Goal: Navigation & Orientation: Find specific page/section

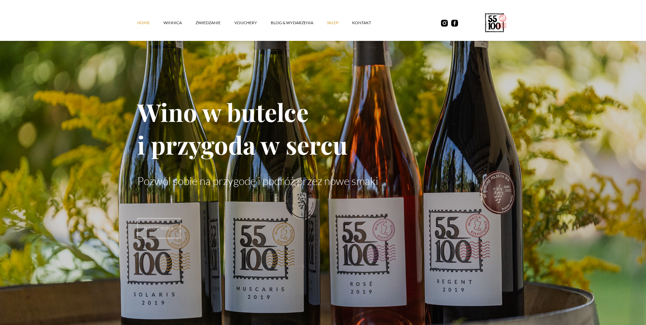
click at [339, 25] on link "SKLEP" at bounding box center [339, 23] width 25 height 20
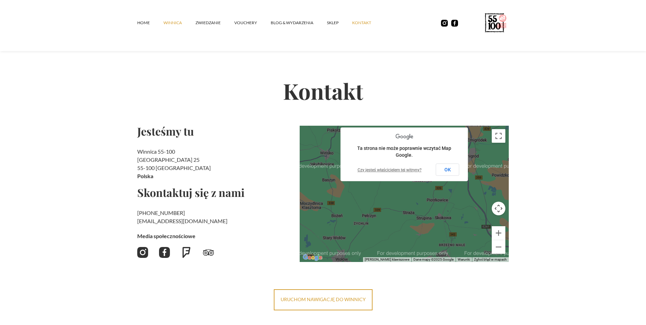
click at [167, 26] on link "winnica" at bounding box center [179, 23] width 32 height 20
click at [223, 21] on link "ZWIEDZANIE" at bounding box center [215, 23] width 39 height 20
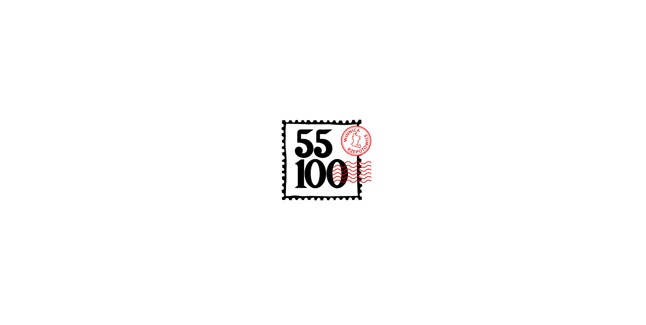
scroll to position [170, 0]
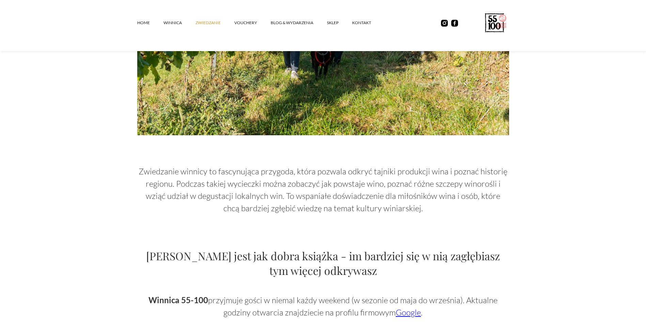
scroll to position [109, 0]
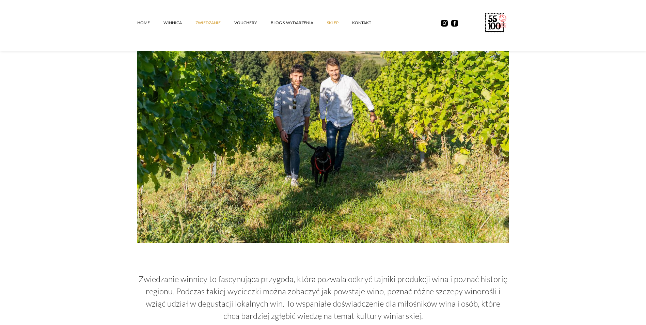
click at [328, 25] on link "SKLEP" at bounding box center [339, 23] width 25 height 20
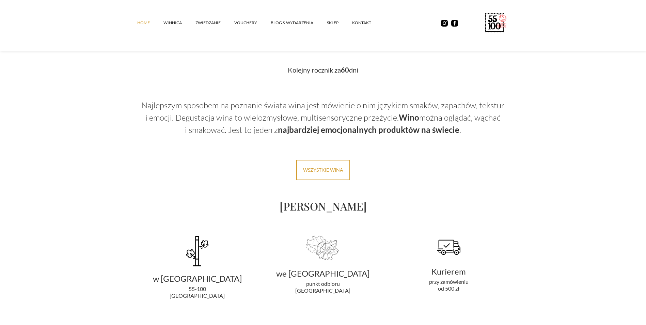
scroll to position [1158, 0]
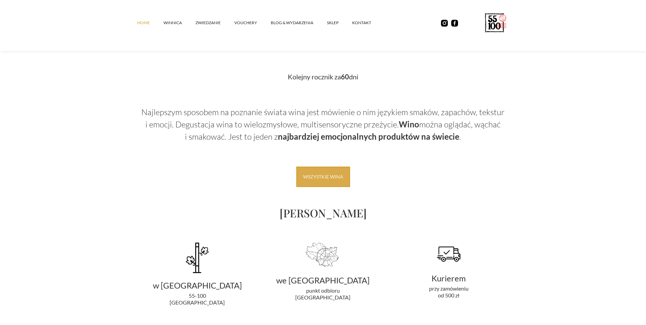
click at [341, 167] on link "Wszystkie wina" at bounding box center [323, 177] width 54 height 20
